Goal: Find specific page/section: Find specific page/section

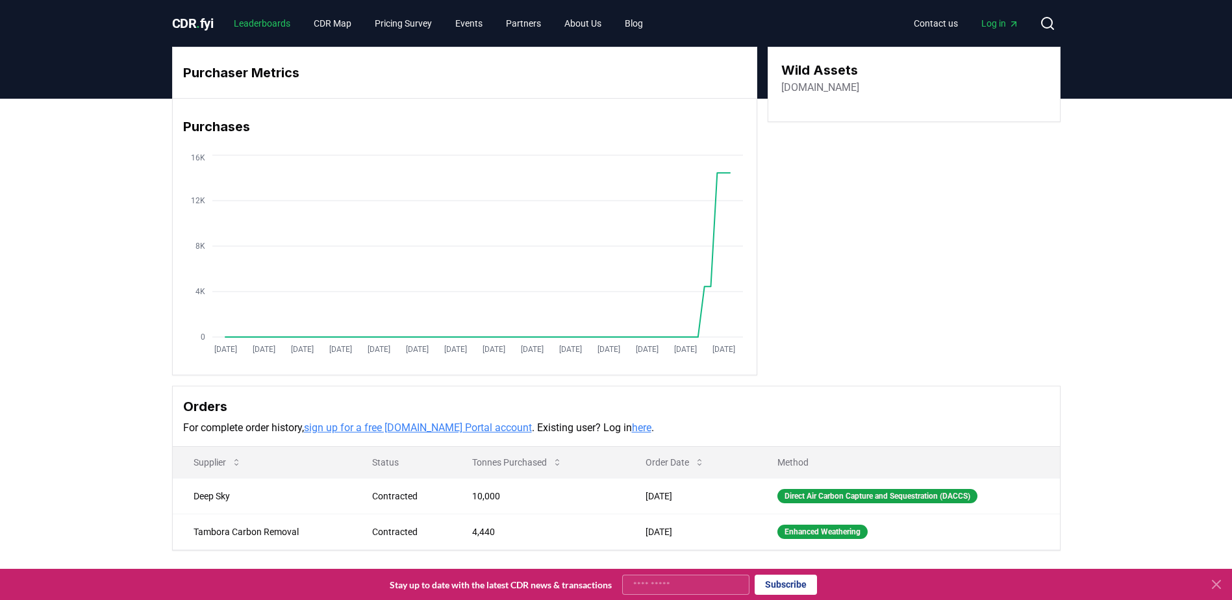
click at [258, 26] on link "Leaderboards" at bounding box center [261, 23] width 77 height 23
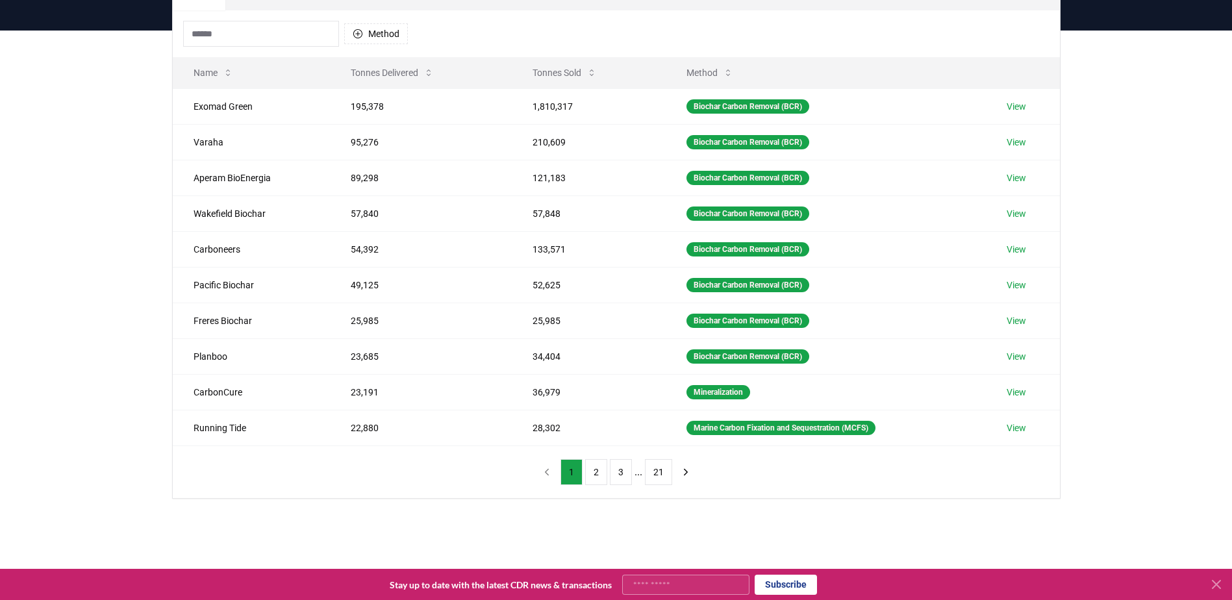
scroll to position [130, 0]
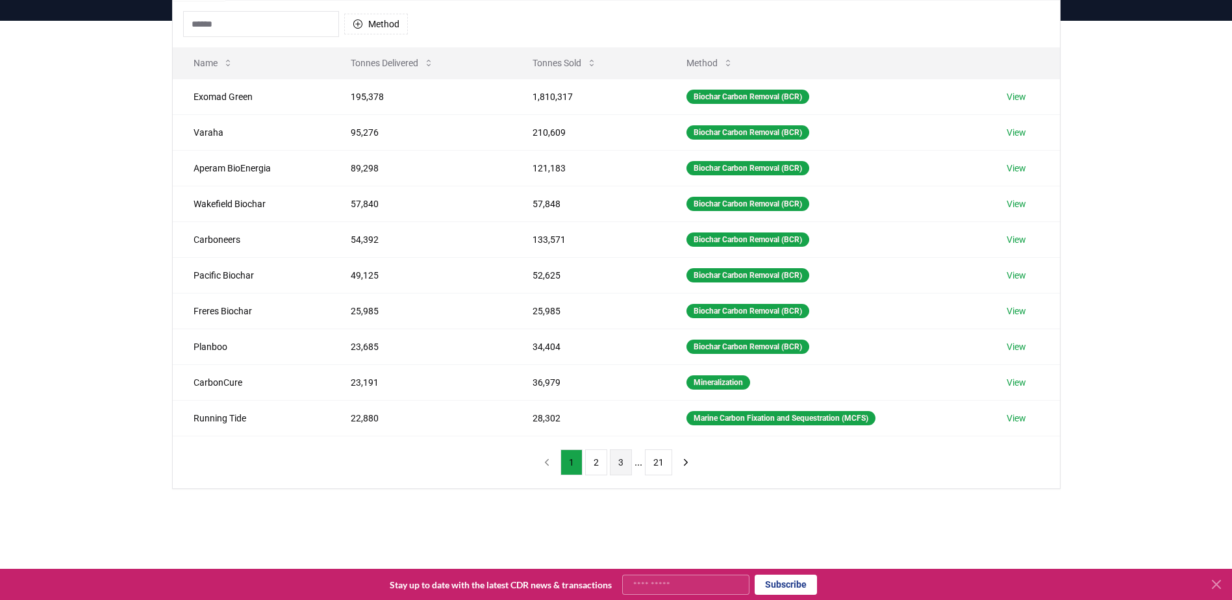
click at [621, 463] on button "3" at bounding box center [621, 462] width 22 height 26
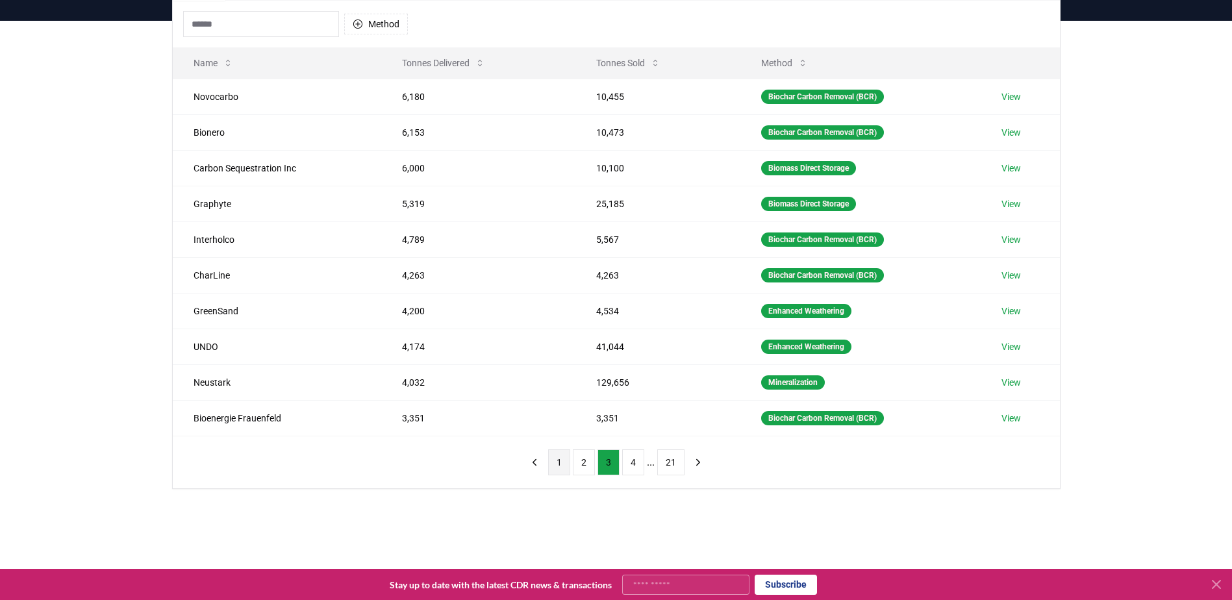
click at [553, 464] on button "1" at bounding box center [559, 462] width 22 height 26
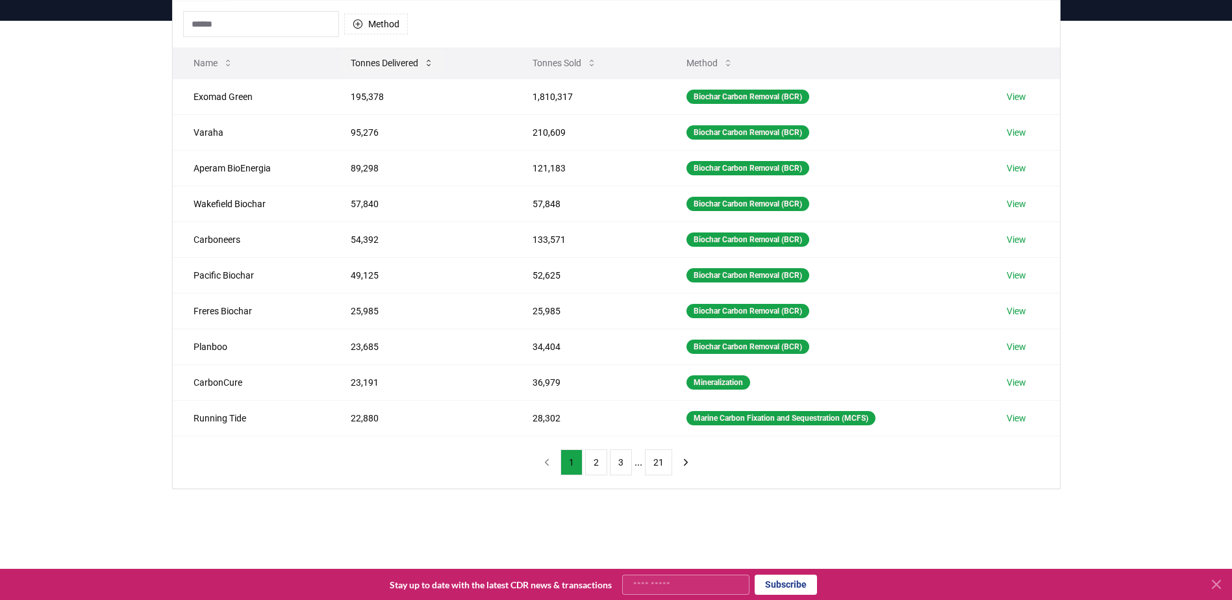
click at [430, 65] on icon at bounding box center [429, 63] width 4 height 6
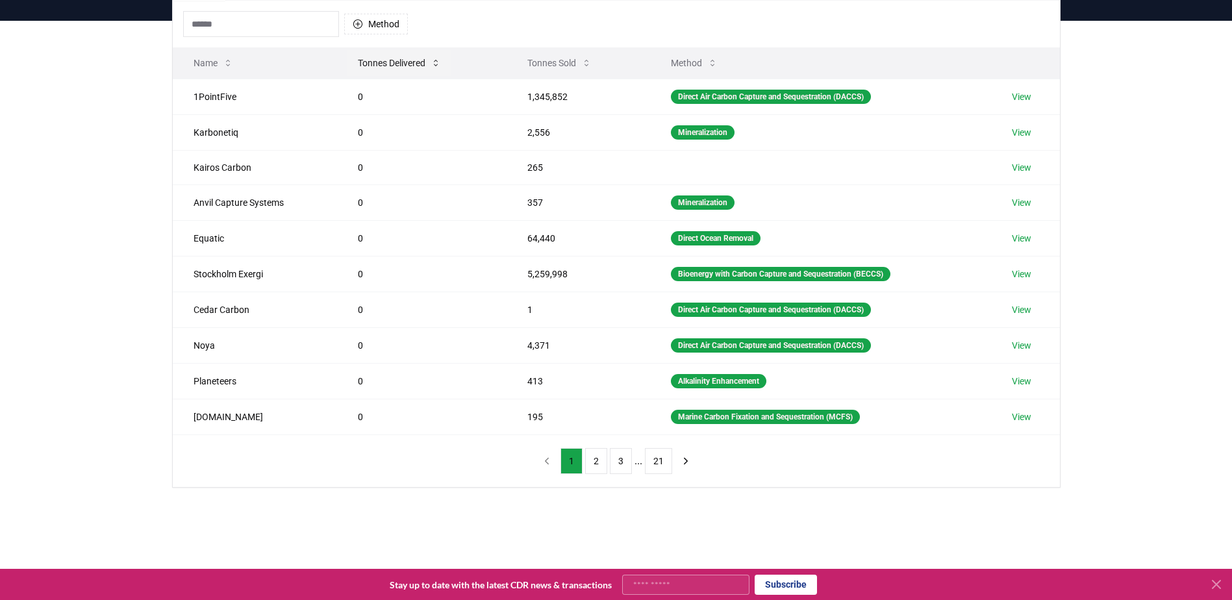
click at [430, 66] on button "Tonnes Delivered" at bounding box center [399, 63] width 104 height 26
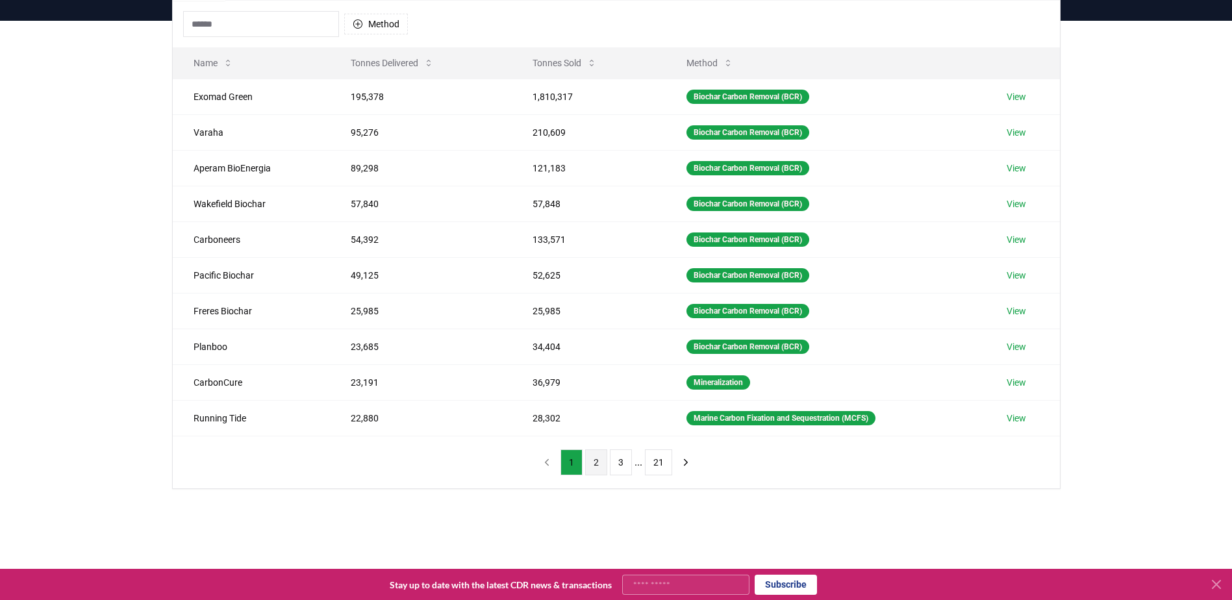
click at [595, 466] on button "2" at bounding box center [596, 462] width 22 height 26
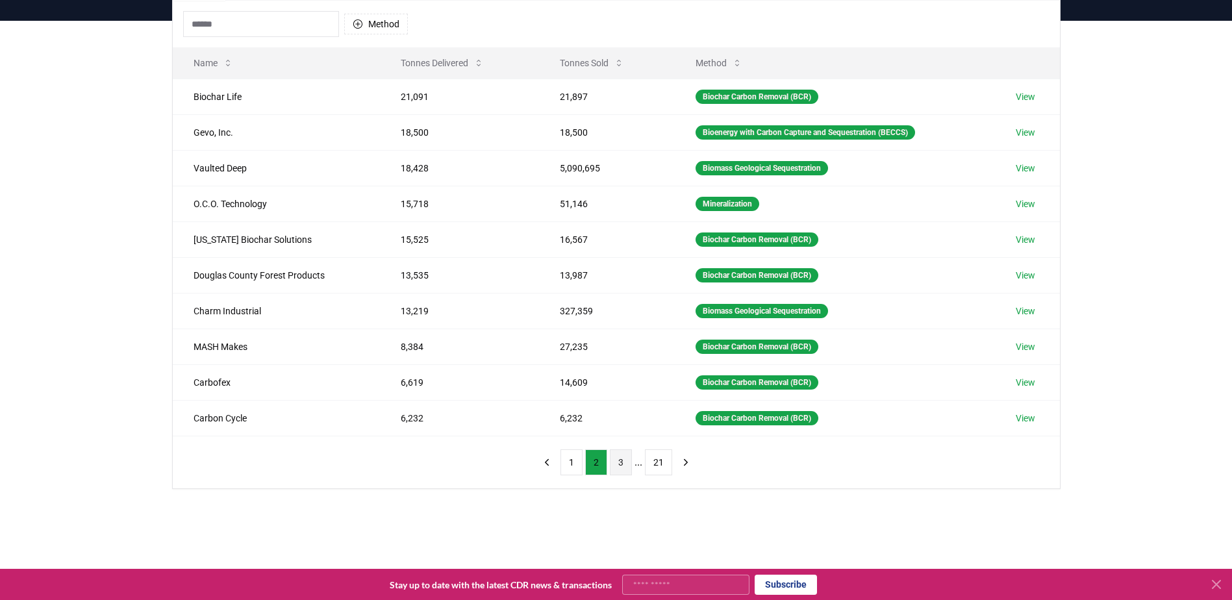
click at [617, 464] on button "3" at bounding box center [621, 462] width 22 height 26
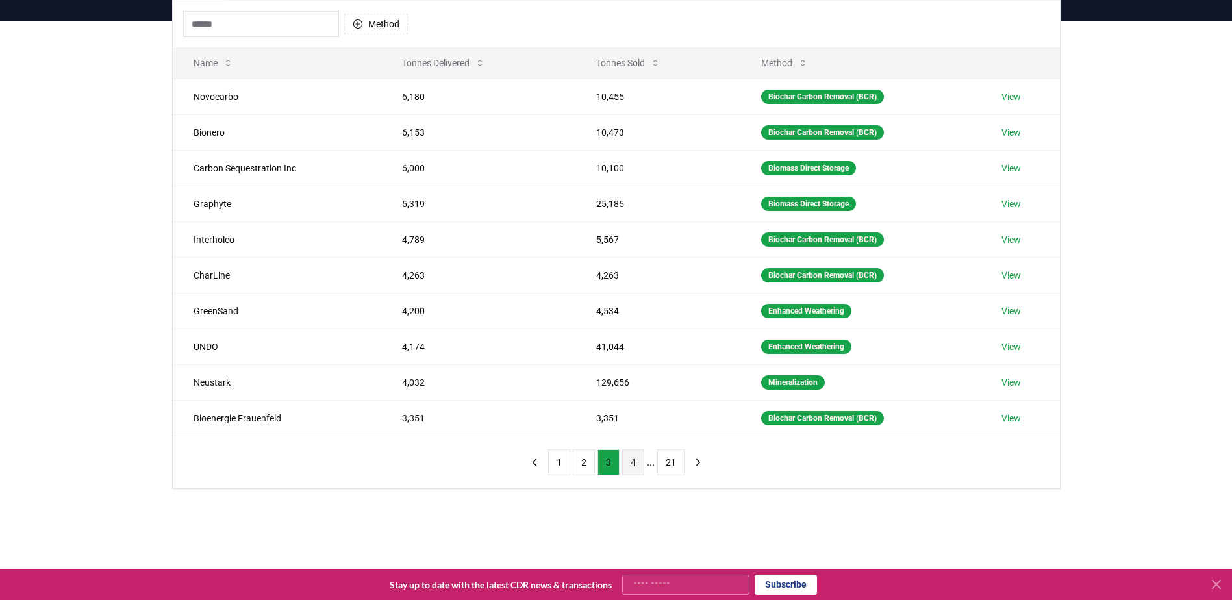
click at [630, 462] on button "4" at bounding box center [633, 462] width 22 height 26
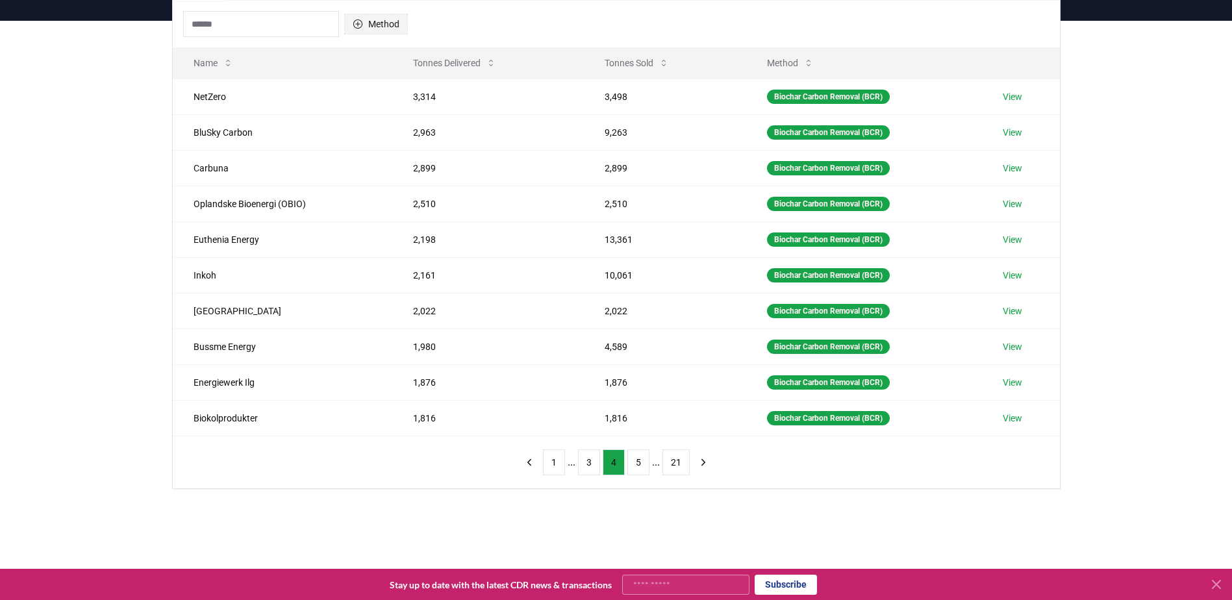
click at [356, 28] on icon "button" at bounding box center [357, 23] width 9 height 9
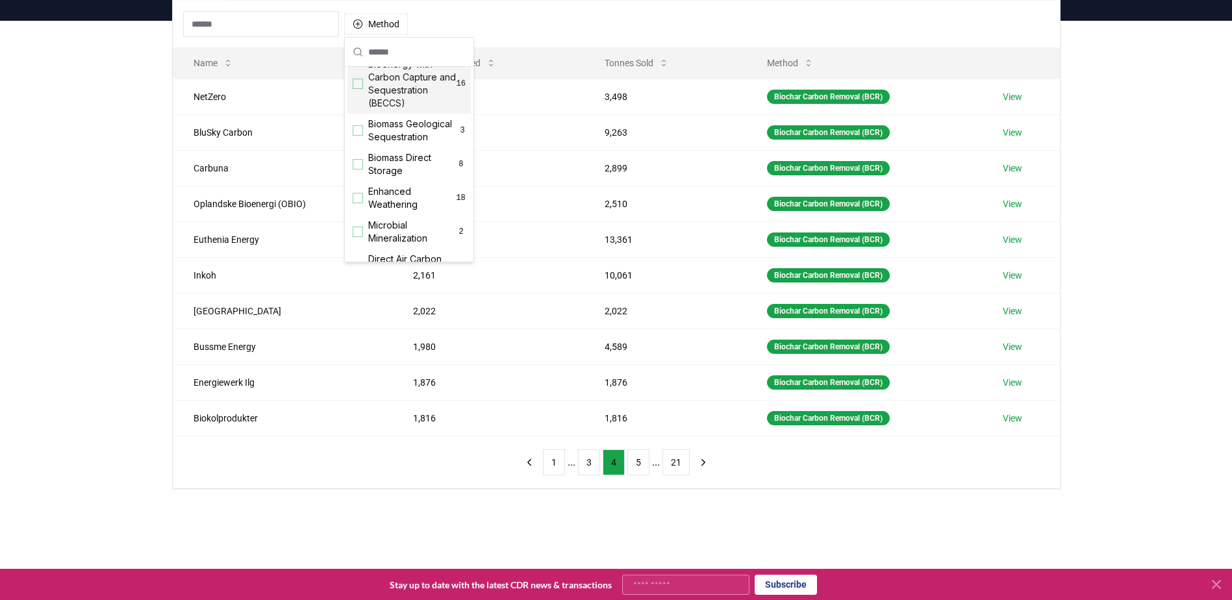
click at [360, 83] on div "Suggestions" at bounding box center [358, 84] width 10 height 10
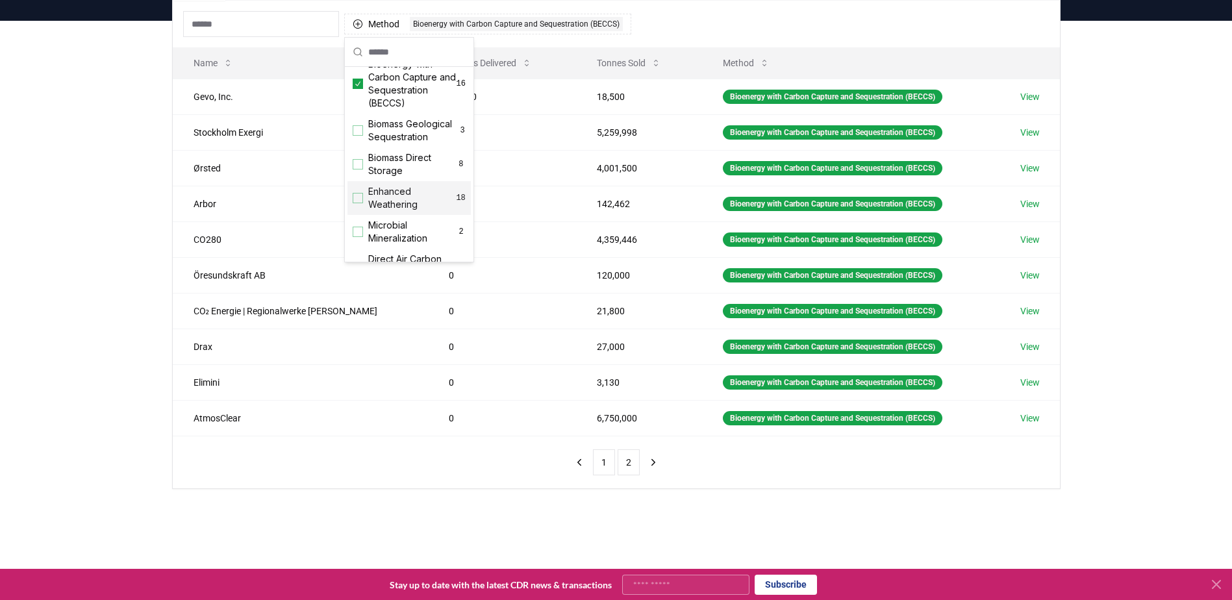
click at [96, 213] on div "Suppliers Purchasers Services Method 1 Bioenergy with Carbon Capture and Seques…" at bounding box center [616, 281] width 1232 height 520
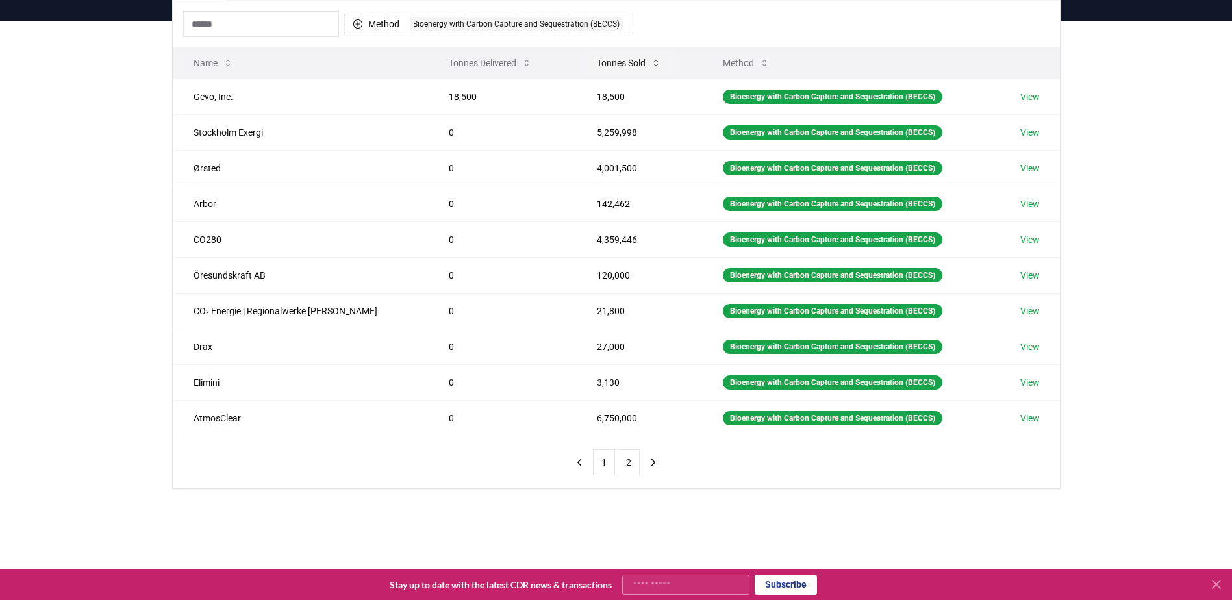
click at [601, 65] on button "Tonnes Sold" at bounding box center [628, 63] width 85 height 26
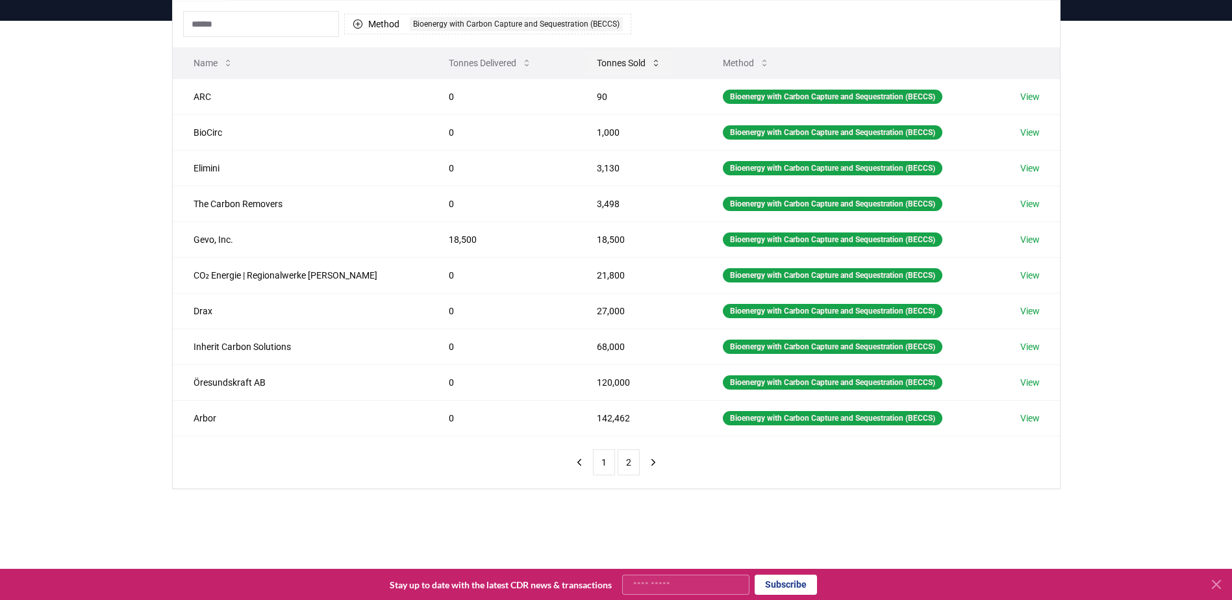
click at [601, 65] on button "Tonnes Sold" at bounding box center [628, 63] width 85 height 26
